Goal: Communication & Community: Answer question/provide support

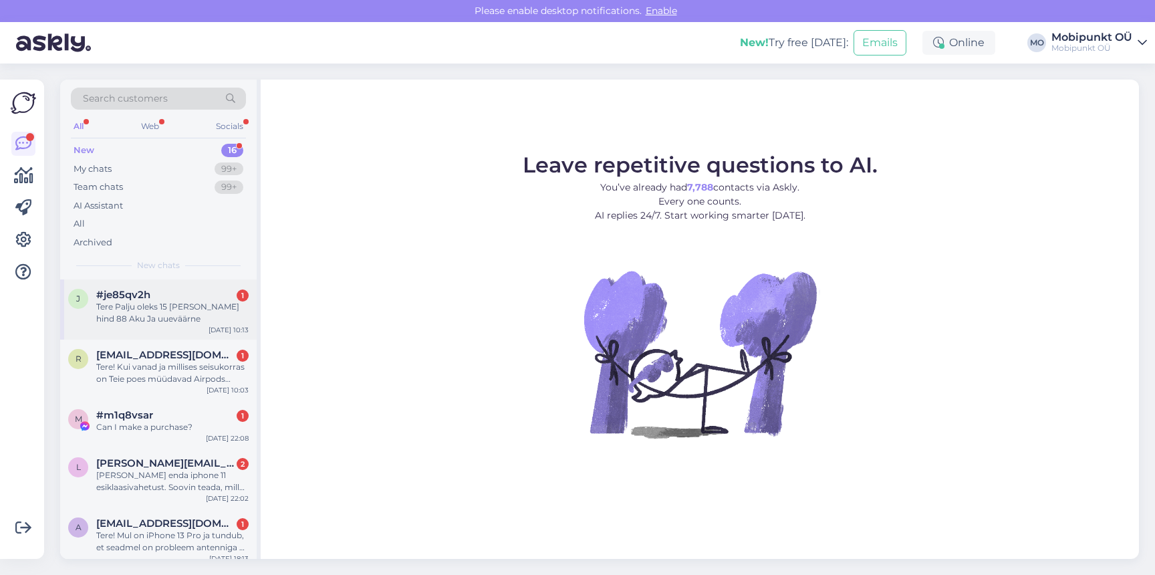
click at [165, 311] on div "Tere Palju oleks 15 [PERSON_NAME] hind 88 Aku Ja uueväärne" at bounding box center [172, 313] width 152 height 24
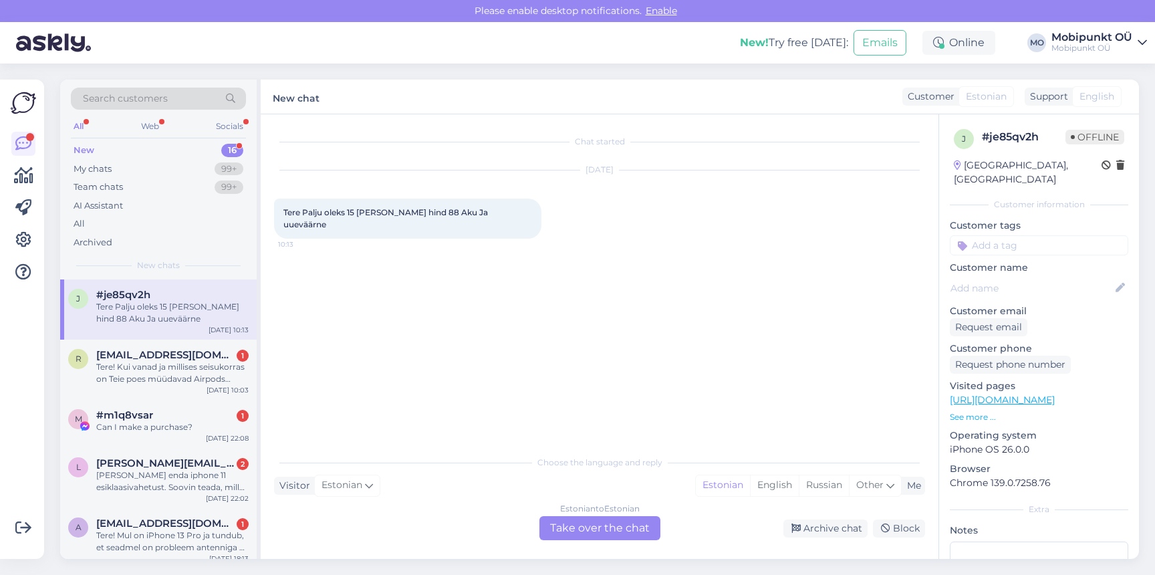
click at [614, 528] on div "Estonian to Estonian Take over the chat" at bounding box center [600, 528] width 121 height 24
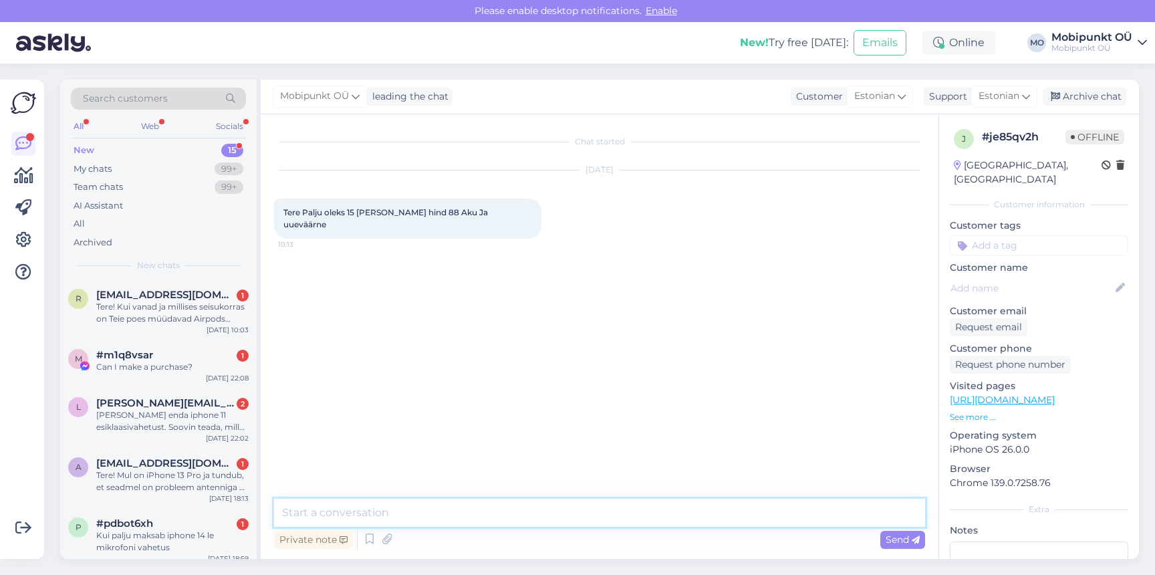
click at [557, 511] on textarea at bounding box center [599, 513] width 651 height 28
click at [424, 520] on textarea at bounding box center [599, 513] width 651 height 28
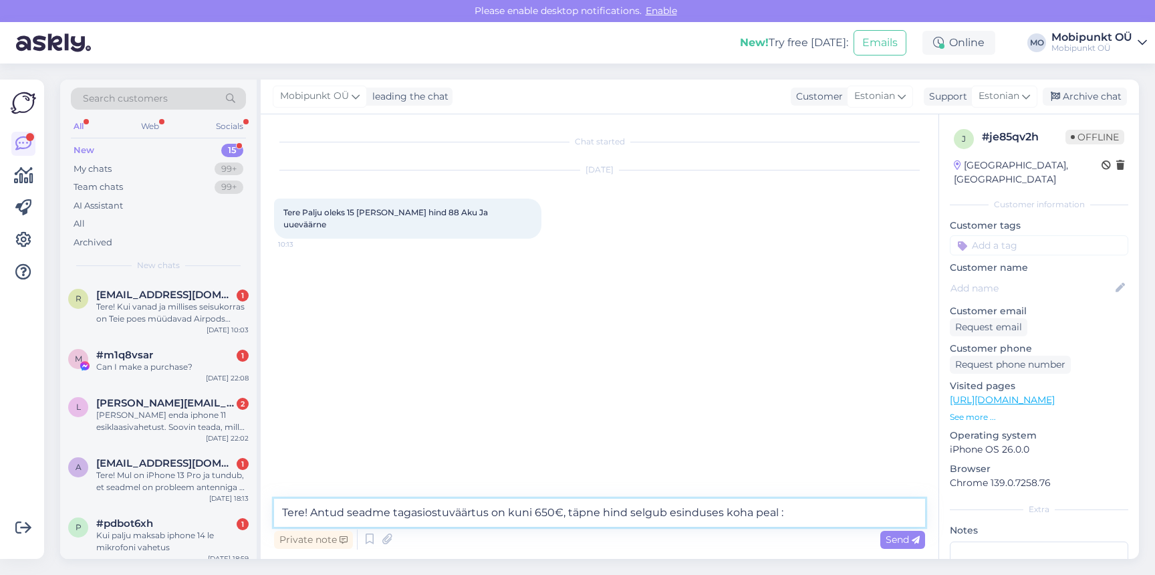
type textarea "Tere! Antud seadme tagasiostuväärtus on kuni 650€, täpne hind selgub esinduses …"
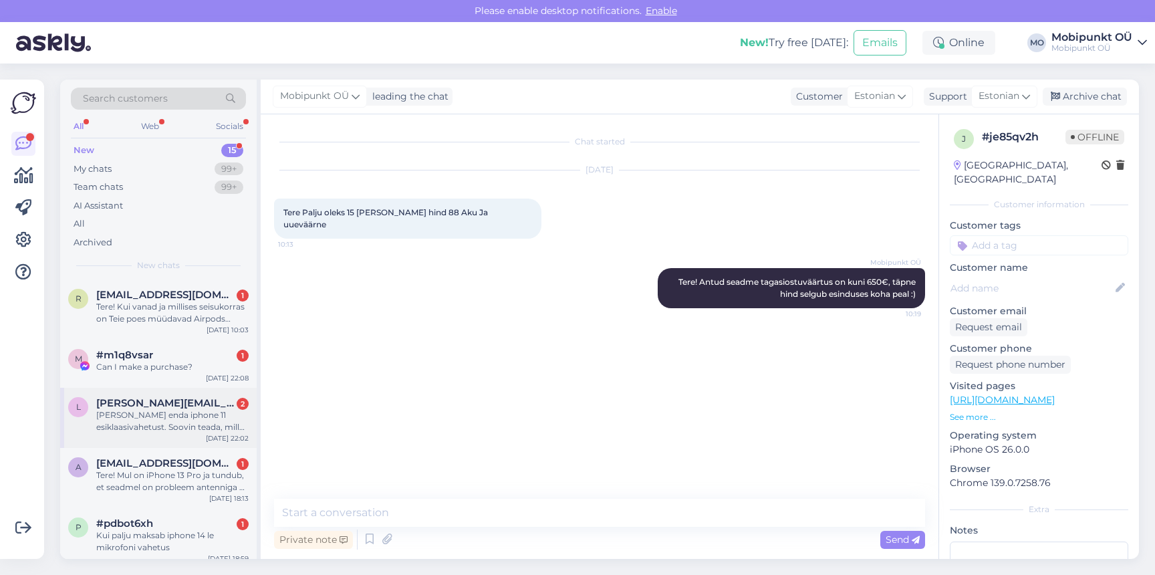
click at [139, 400] on span "[PERSON_NAME][EMAIL_ADDRESS][DOMAIN_NAME]" at bounding box center [165, 403] width 139 height 12
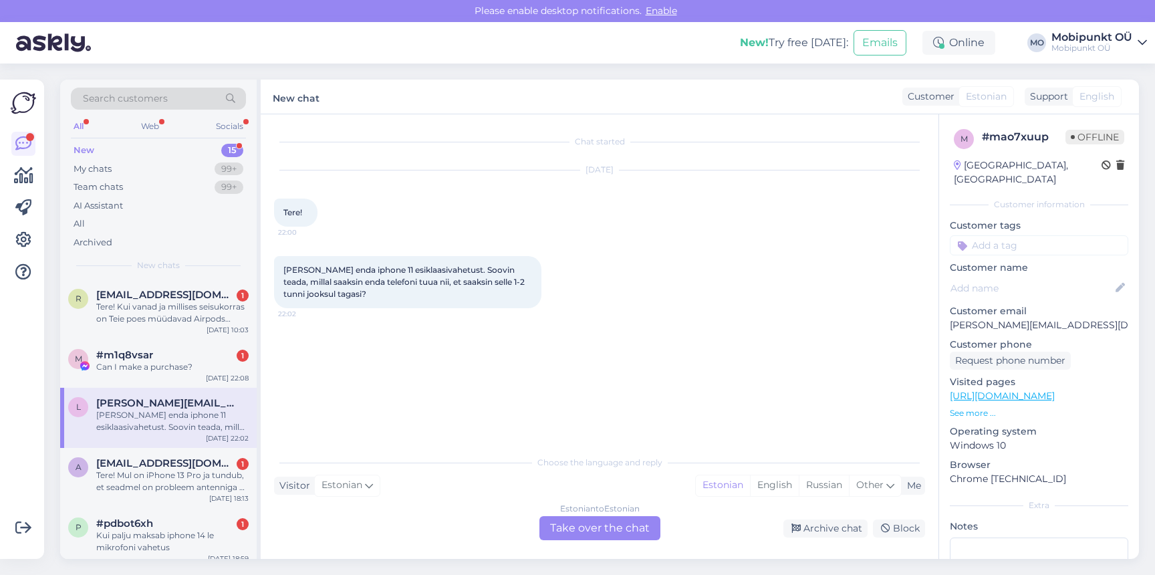
click at [576, 518] on div "Estonian to Estonian Take over the chat" at bounding box center [600, 528] width 121 height 24
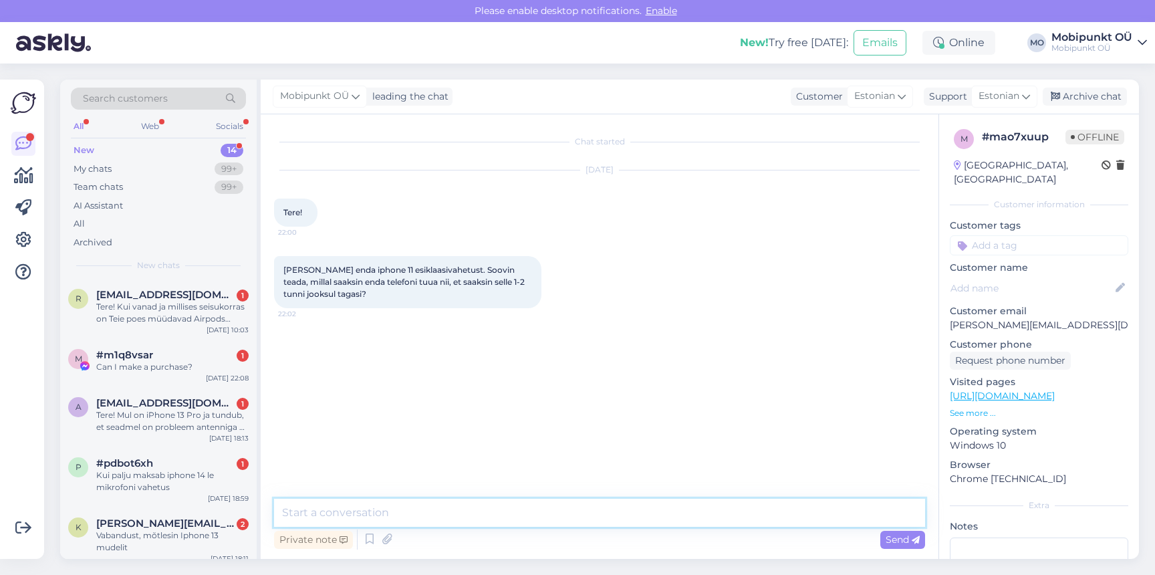
click at [564, 511] on textarea at bounding box center [599, 513] width 651 height 28
click at [361, 507] on textarea "Tere! Tooge enda telefoni remont" at bounding box center [599, 513] width 651 height 28
click at [439, 519] on textarea "Tere! Tooge telefoni remont" at bounding box center [599, 513] width 651 height 28
type textarea "Tere! Tooge telefoni remonti endale sobival ajal ning saame selle 1-2 tunniga v…"
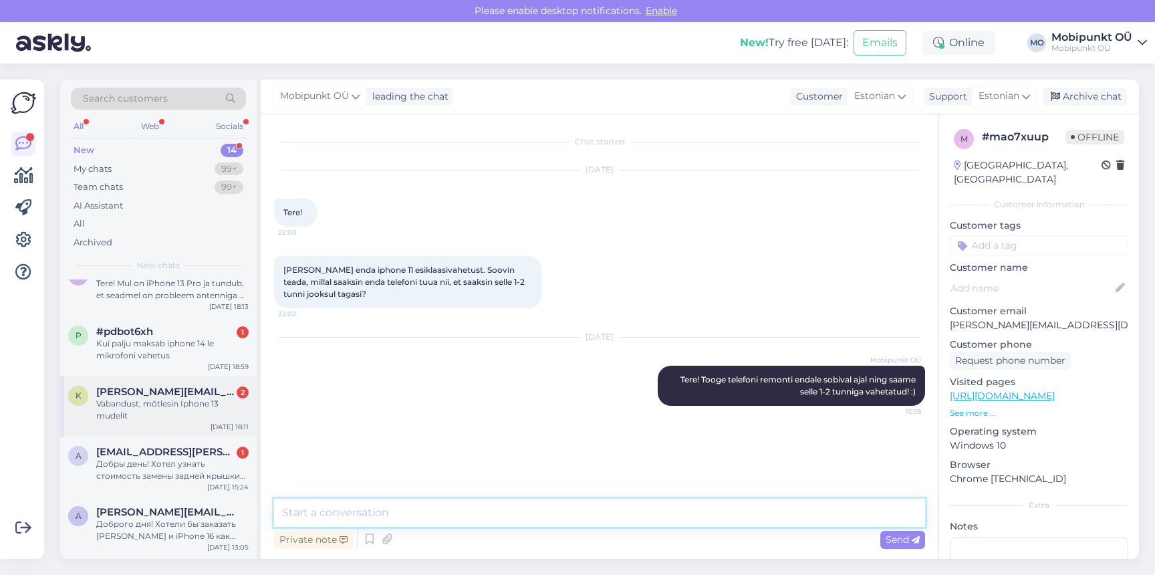
scroll to position [140, 0]
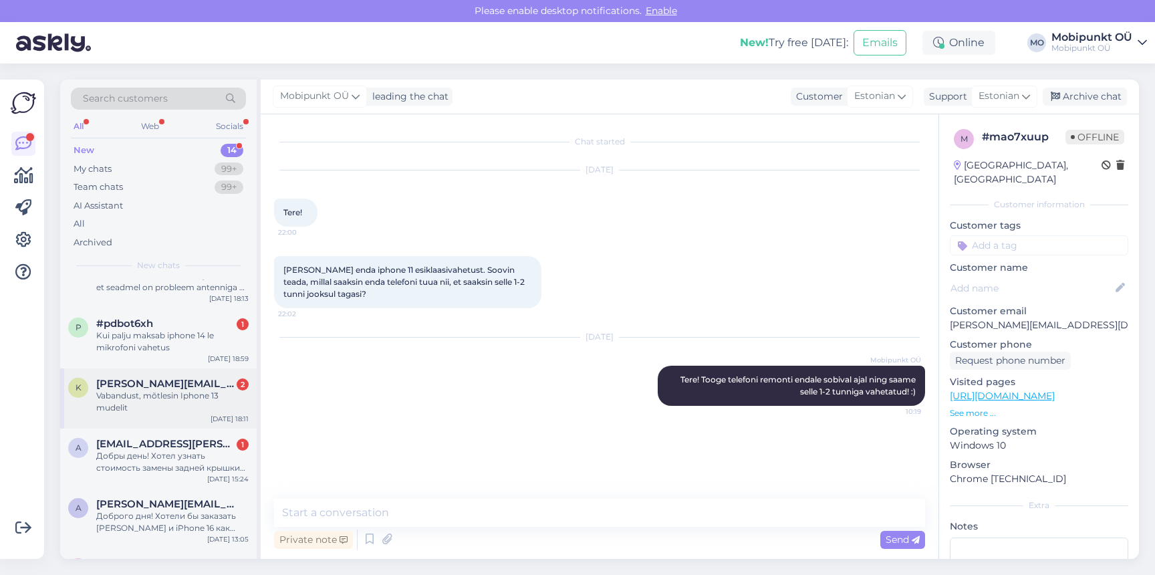
click at [142, 416] on div "k [PERSON_NAME][EMAIL_ADDRESS][PERSON_NAME][DOMAIN_NAME] 2 Vabandust, mõtlesin …" at bounding box center [158, 398] width 197 height 60
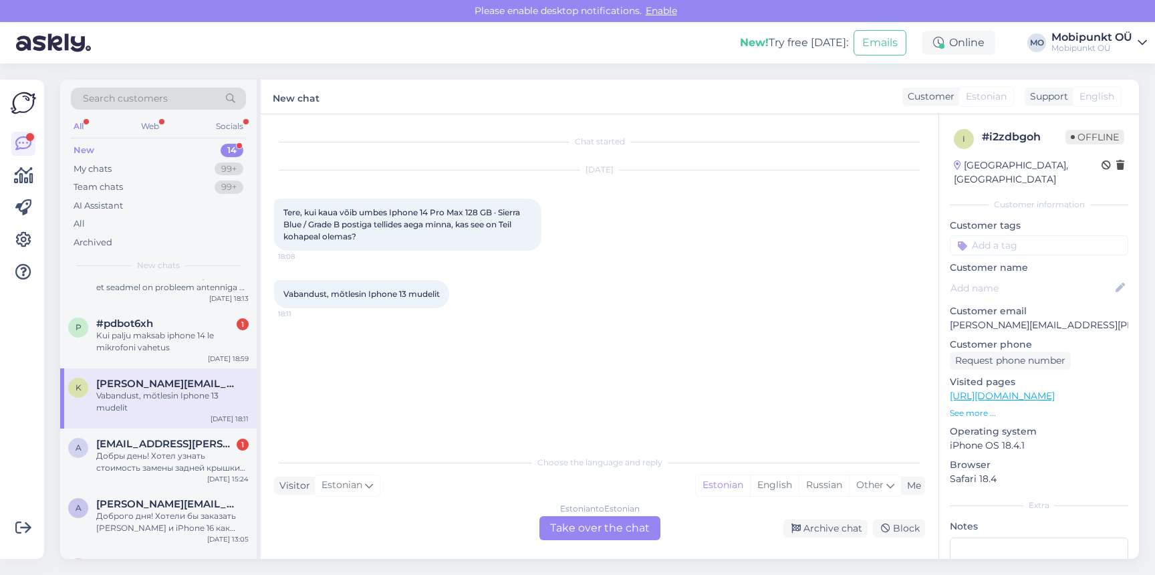
click at [553, 516] on div "Estonian to Estonian Take over the chat" at bounding box center [600, 528] width 121 height 24
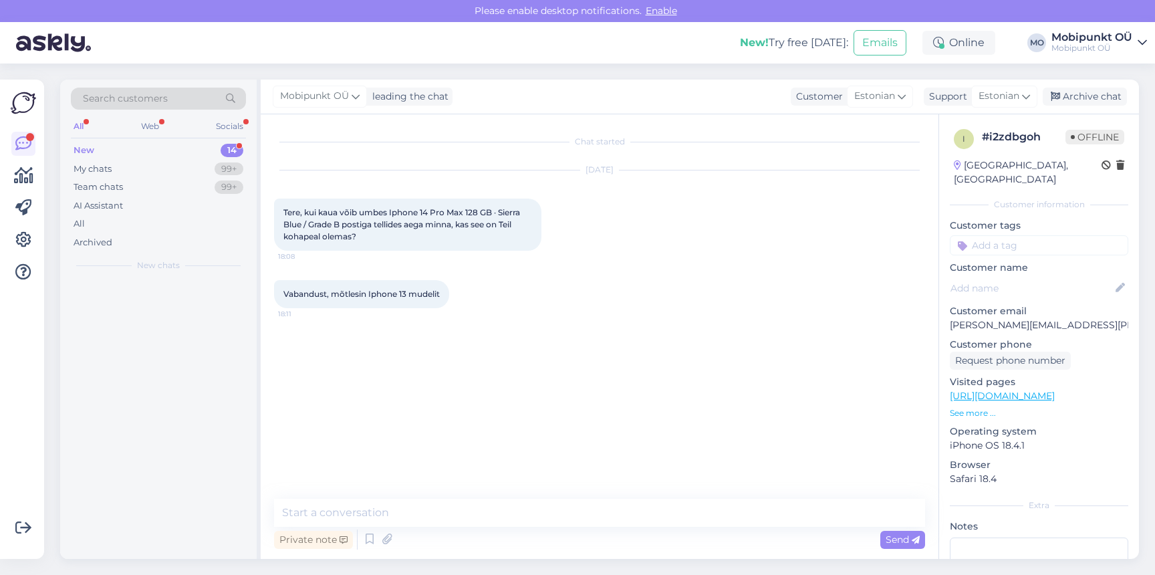
scroll to position [0, 0]
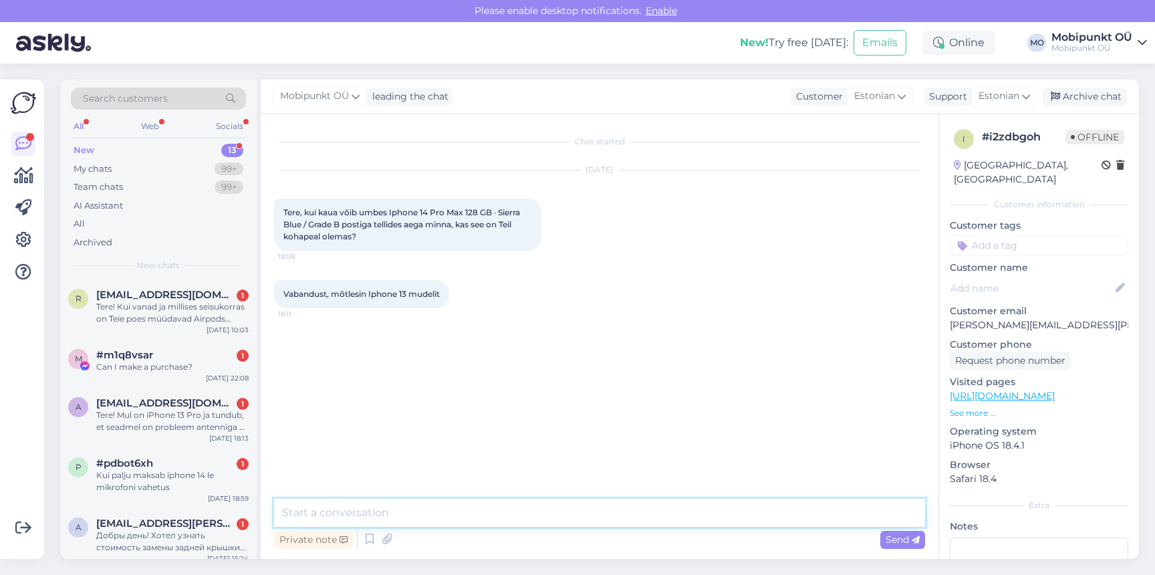
click at [552, 517] on textarea at bounding box center [599, 513] width 651 height 28
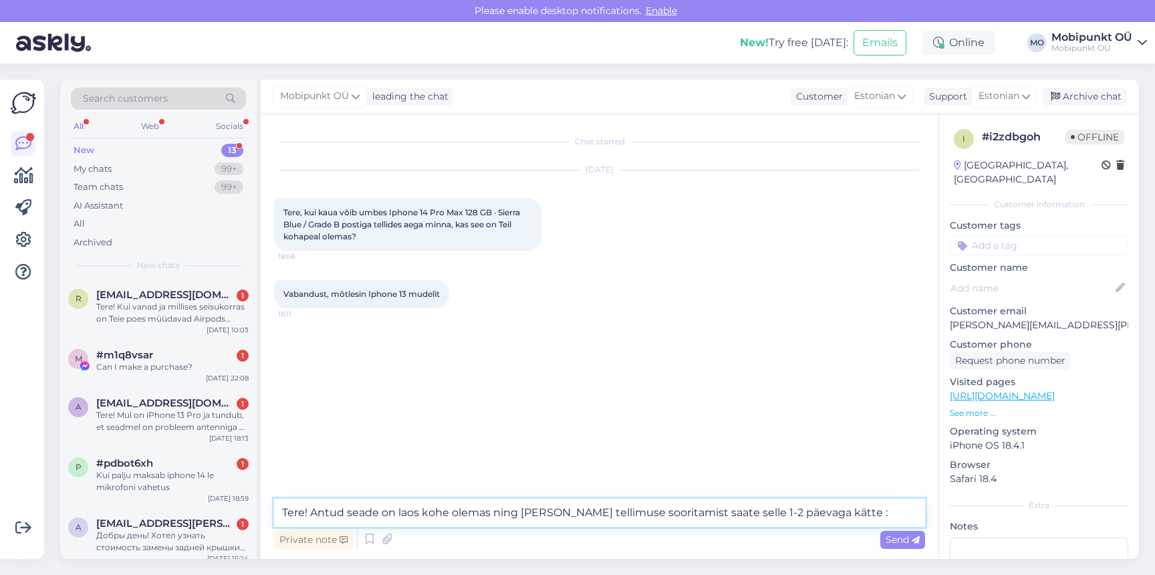
type textarea "Tere! Antud seade on laos kohe olemas ning [PERSON_NAME] tellimuse sooritamist …"
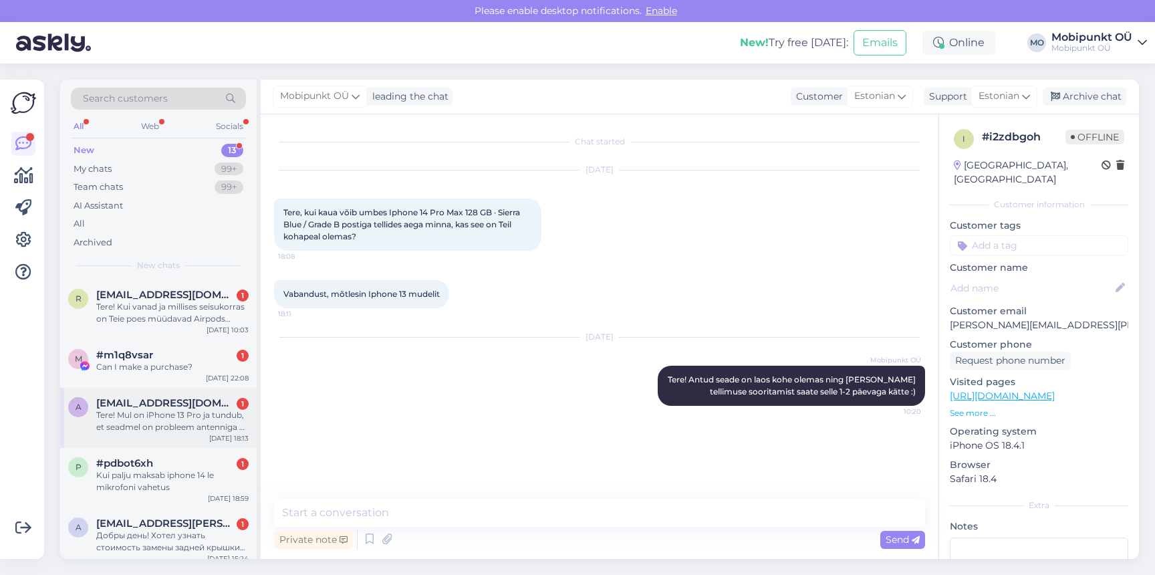
click at [119, 415] on div "Tere! Mul on iPhone 13 Pro ja tundub, et seadmel on probleem antenniga — mobiil…" at bounding box center [172, 421] width 152 height 24
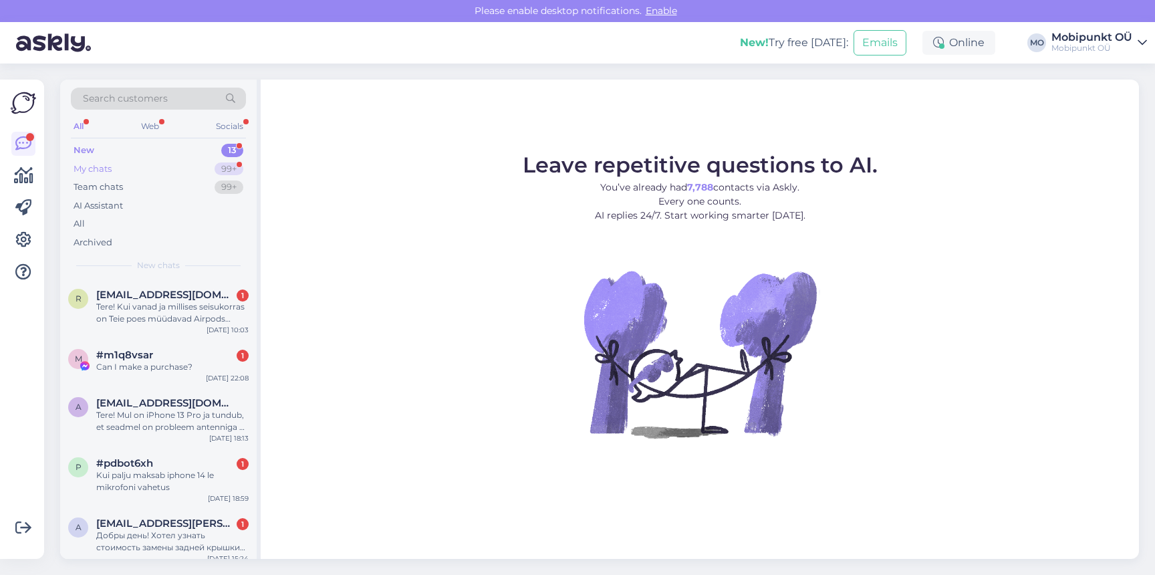
click at [160, 168] on div "My chats 99+" at bounding box center [158, 169] width 175 height 19
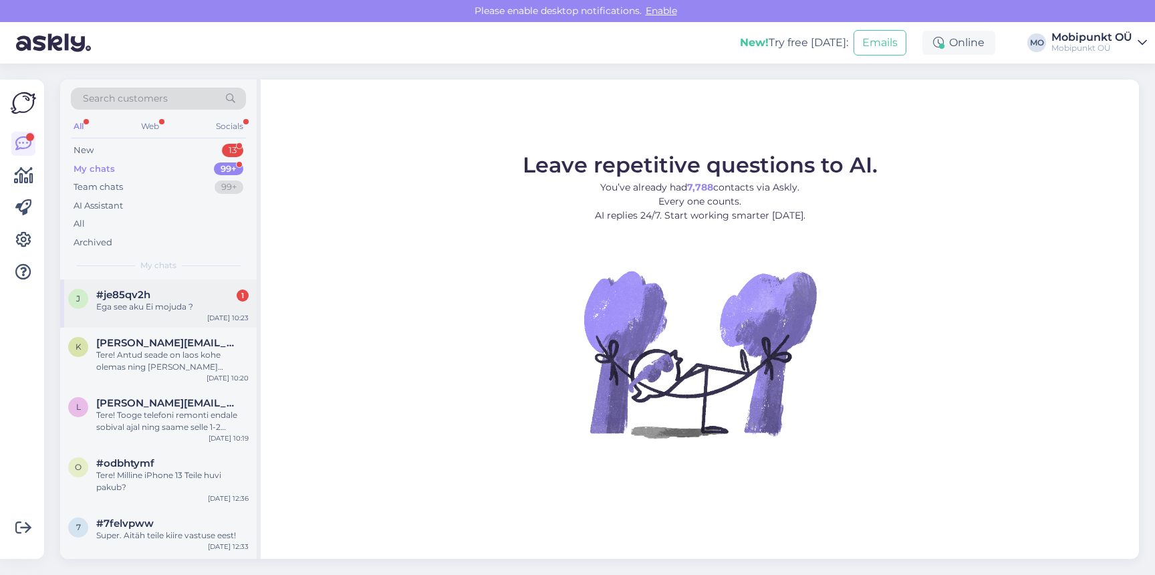
click at [162, 296] on div "#je85qv2h 1" at bounding box center [172, 295] width 152 height 12
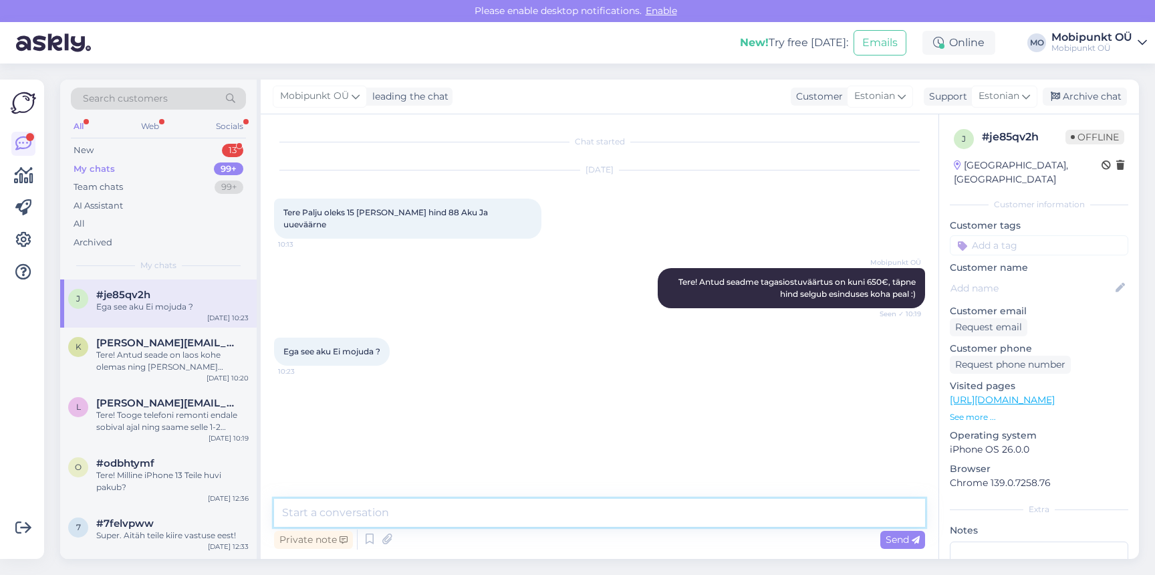
click at [469, 507] on textarea at bounding box center [599, 513] width 651 height 28
type textarea "Ei mõjuta"
click at [133, 149] on div "New 13" at bounding box center [158, 150] width 175 height 19
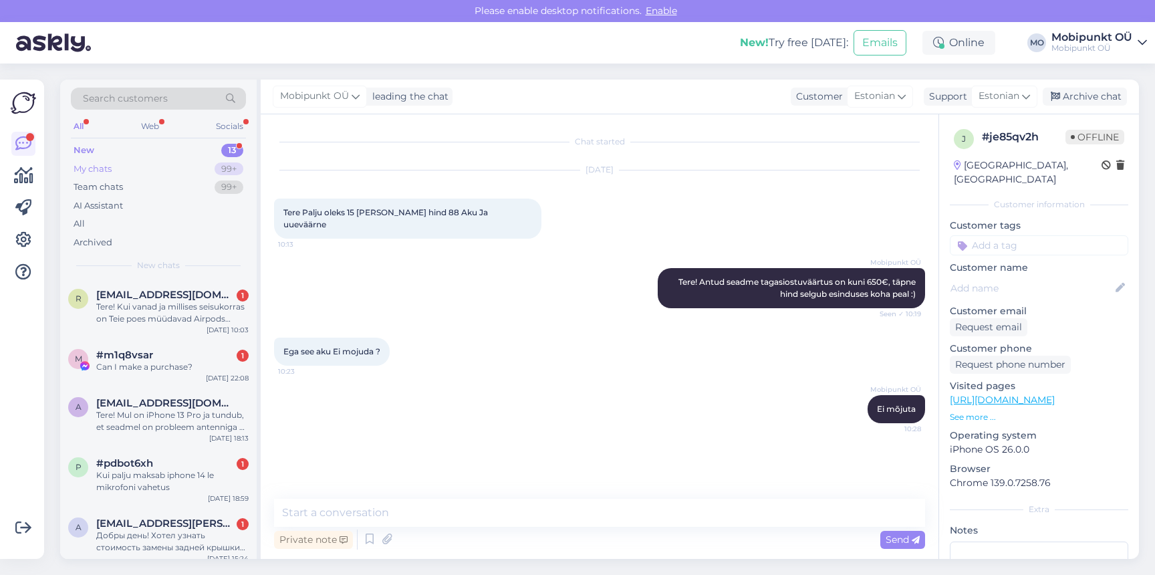
click at [132, 166] on div "My chats 99+" at bounding box center [158, 169] width 175 height 19
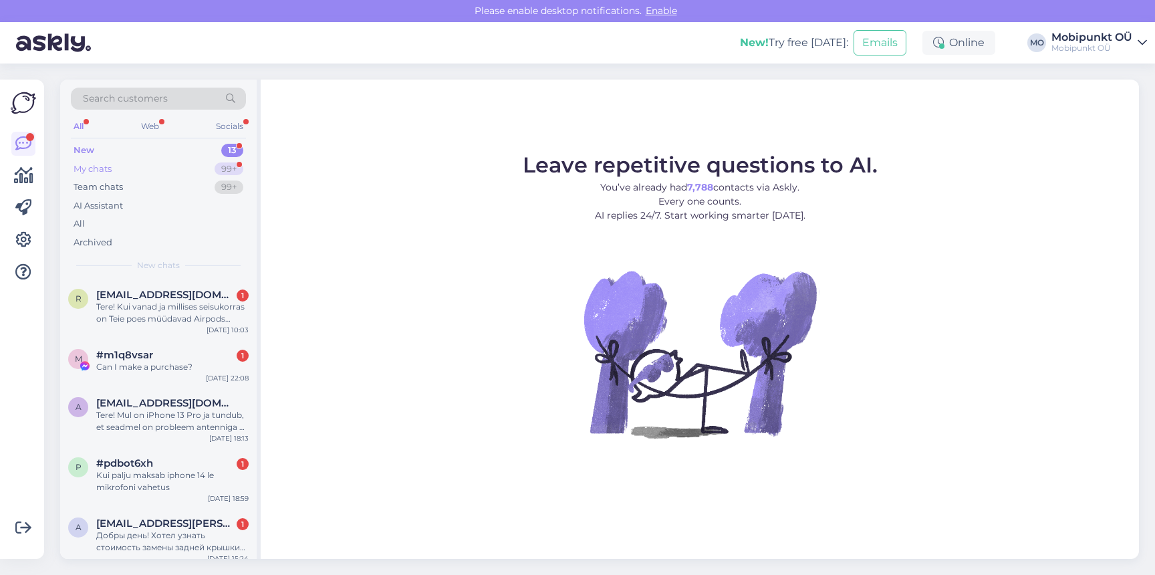
click at [202, 166] on div "My chats 99+" at bounding box center [158, 169] width 175 height 19
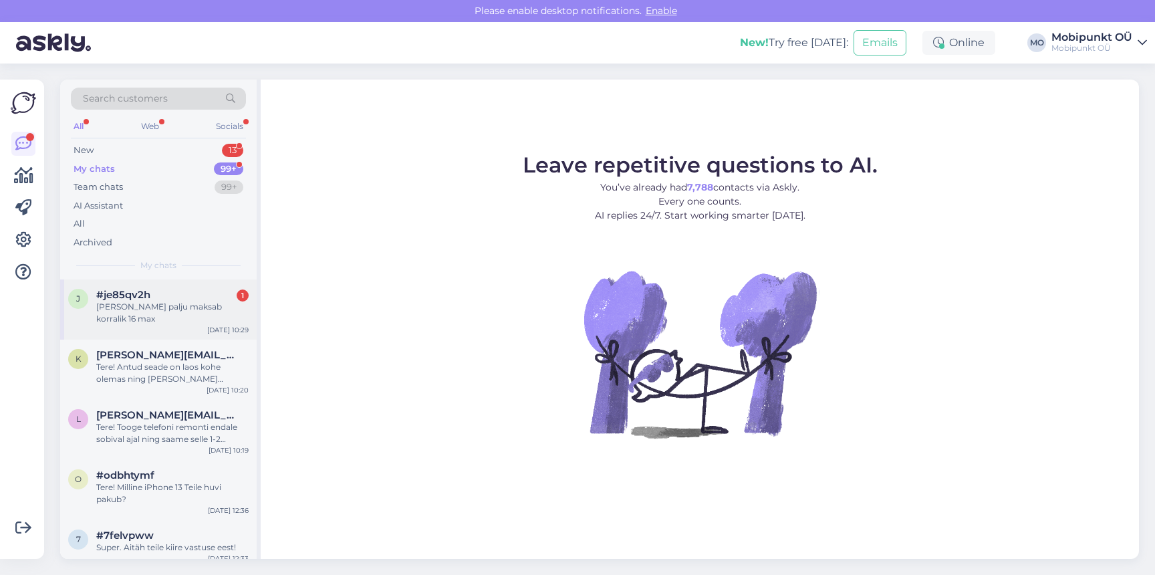
click at [206, 315] on div "j #je85qv2h 1 Selge Ja palju maksab korralik 16 max Aug 11 10:29" at bounding box center [158, 309] width 197 height 60
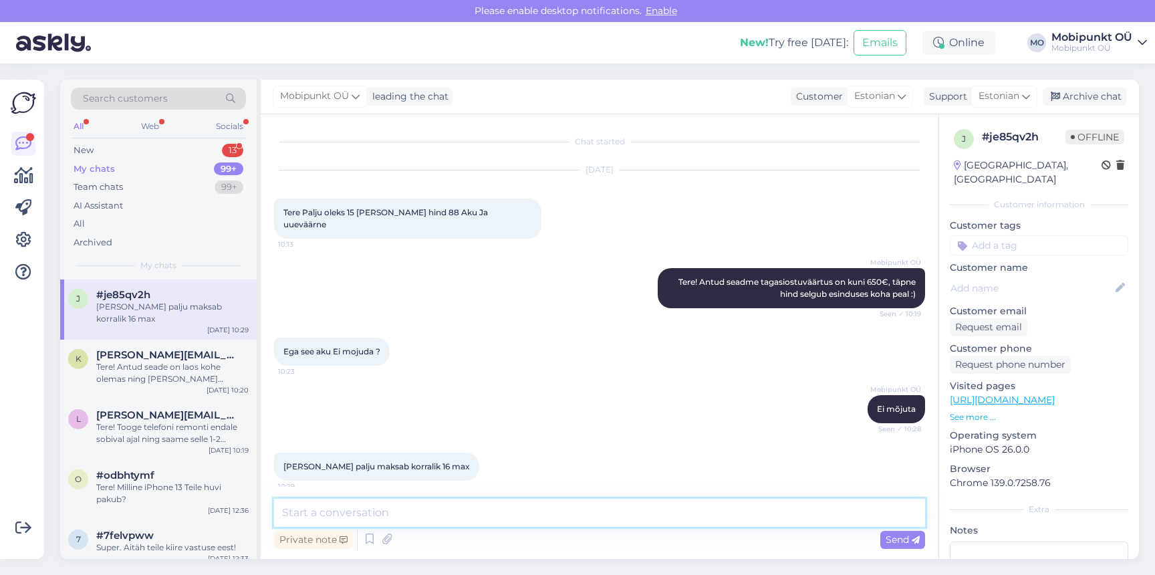
click at [535, 513] on textarea at bounding box center [599, 513] width 651 height 28
type textarea "Hetkel on uus kampaaniahinnaga 1369€"
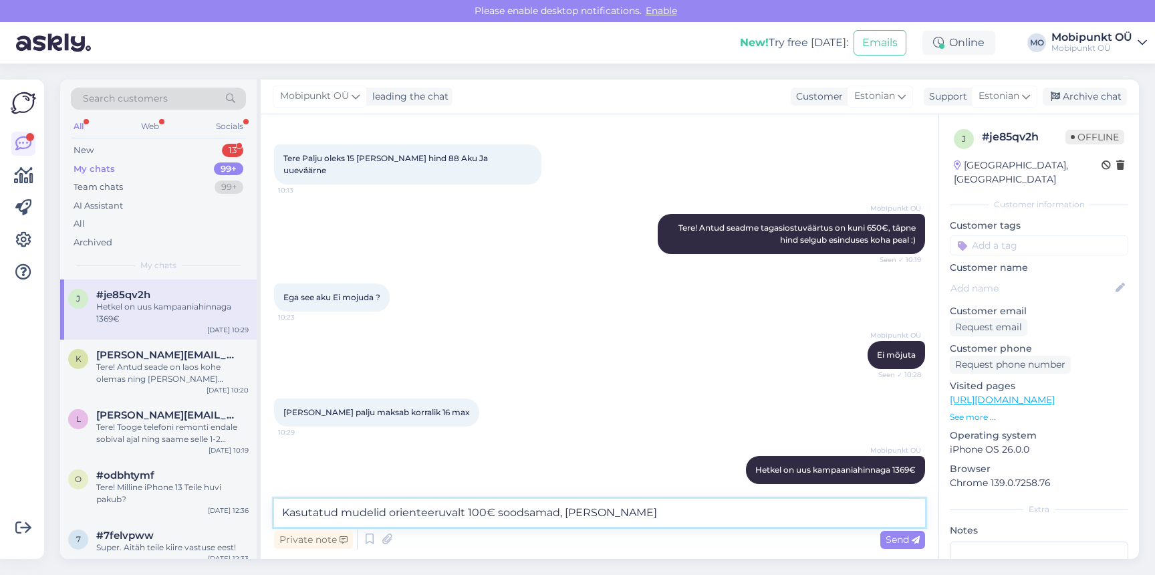
type textarea "Kasutatud mudelid orienteeruvalt 100€ soodsamad, oleneb seisukorrast"
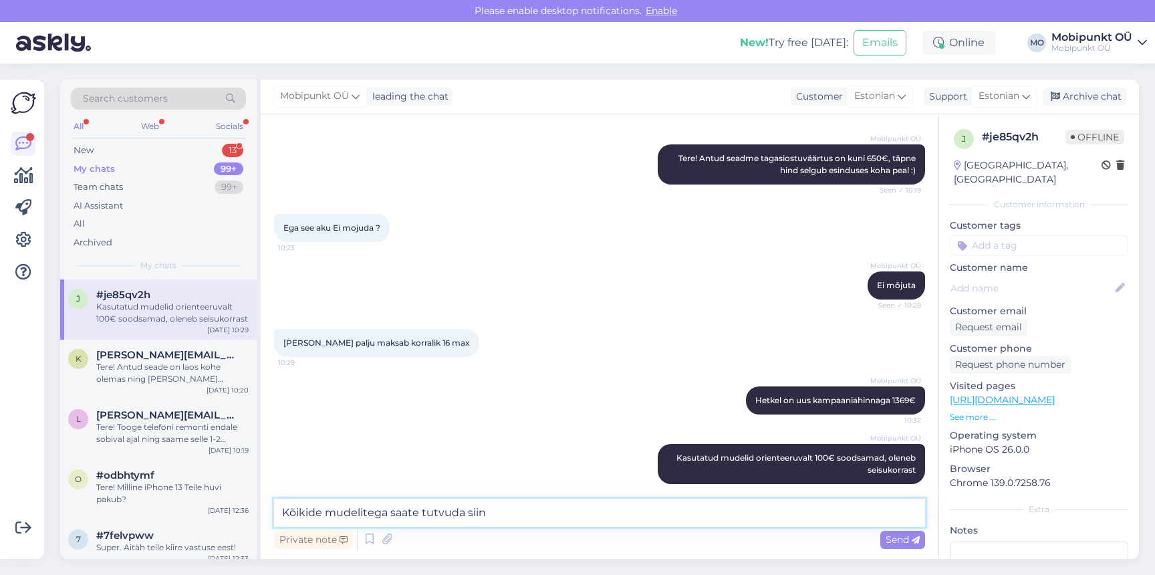
paste textarea "https://www.mobipunkt.ee/iphone/uus-ja-kasutatud/iphone-16-pro-max/542"
type textarea "Kõikide mudelitega saate tutvuda siin https://www.mobipunkt.ee/iphone/uus-ja-ka…"
